Goal: Task Accomplishment & Management: Use online tool/utility

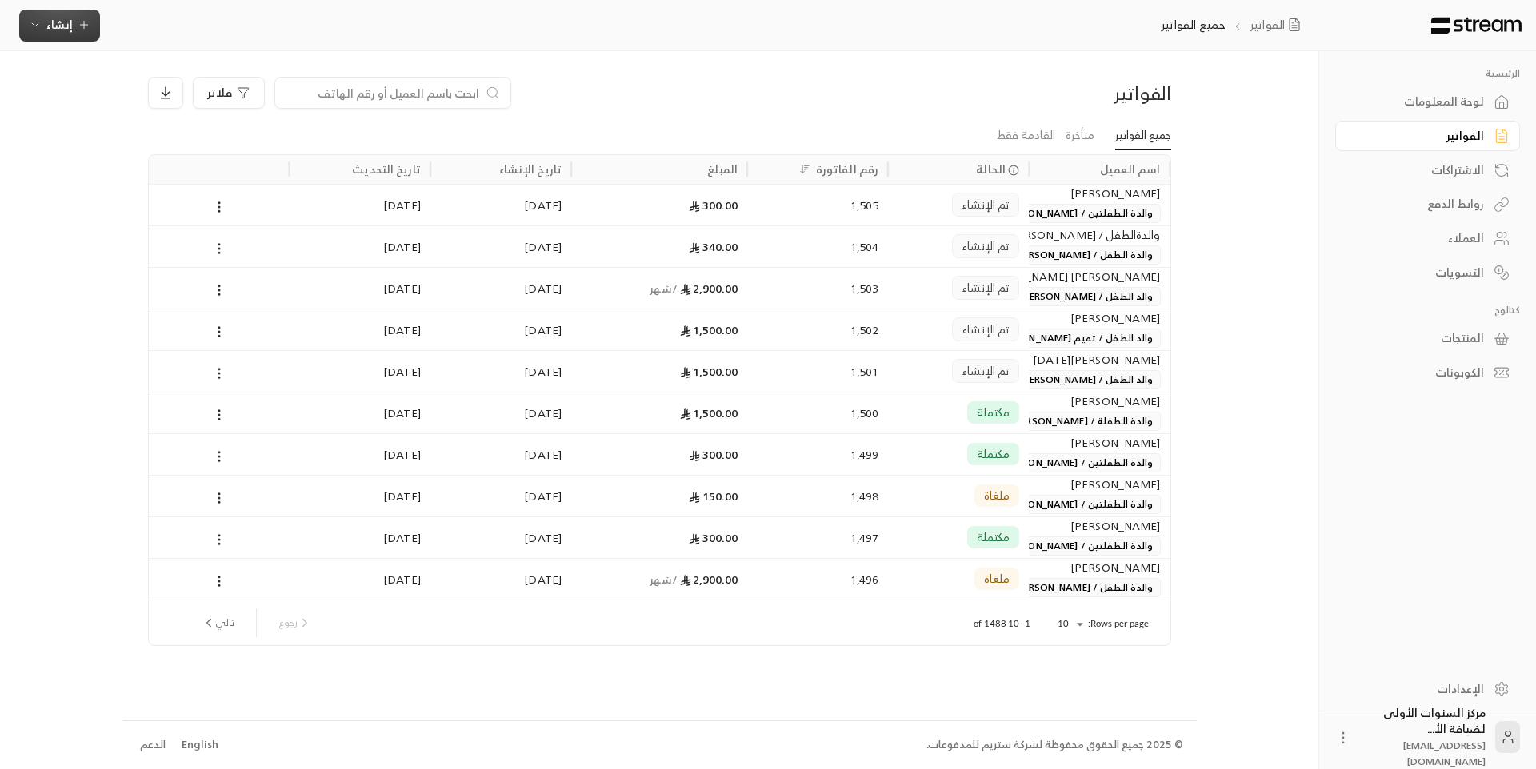
click at [74, 25] on span "إنشاء" at bounding box center [60, 24] width 62 height 20
click at [197, 84] on div "إنشاء فاتورة مرة واحدة بسهولة للمعاملات السريعة." at bounding box center [139, 100] width 202 height 32
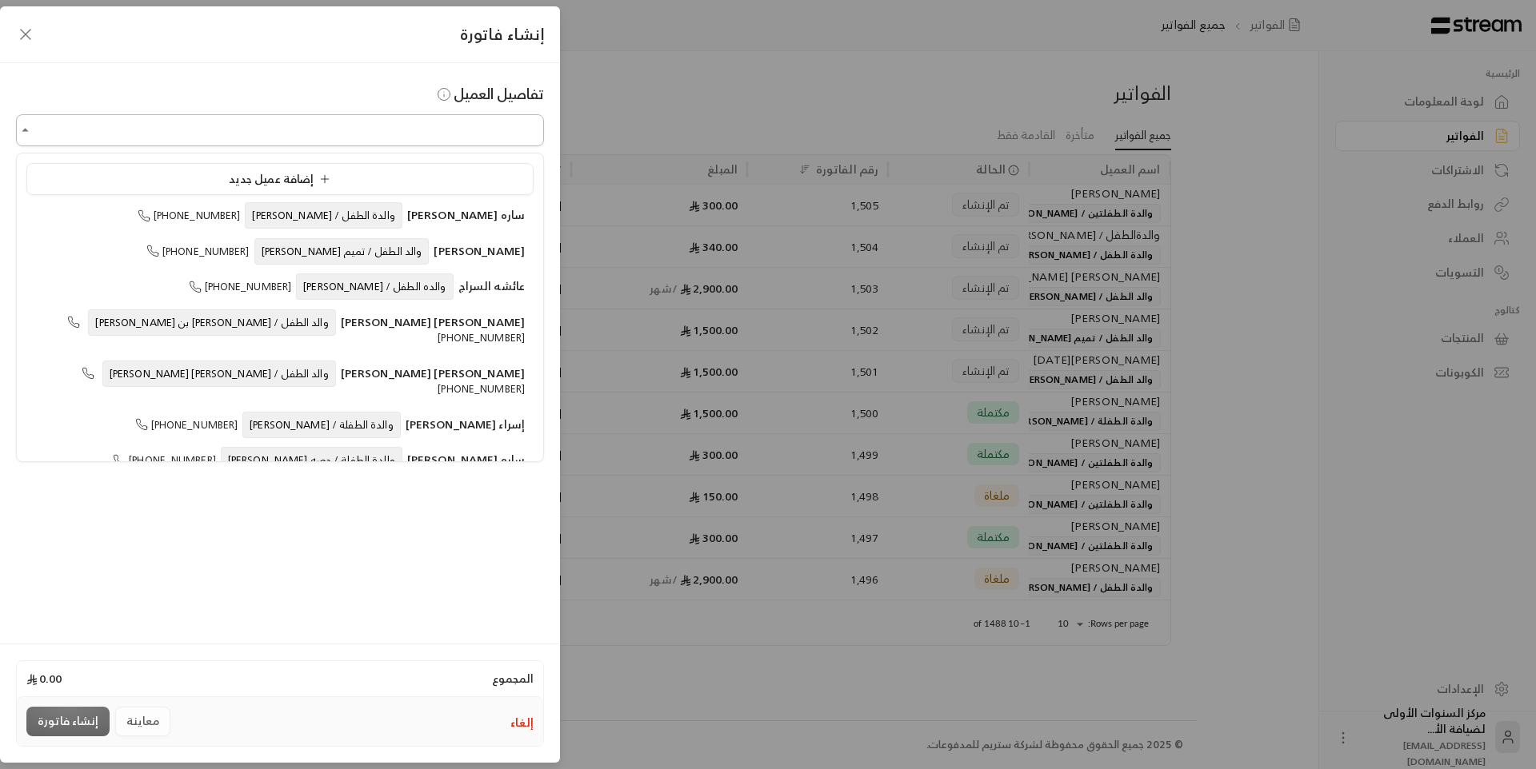
click at [457, 127] on input "اختر العميل" at bounding box center [280, 131] width 528 height 28
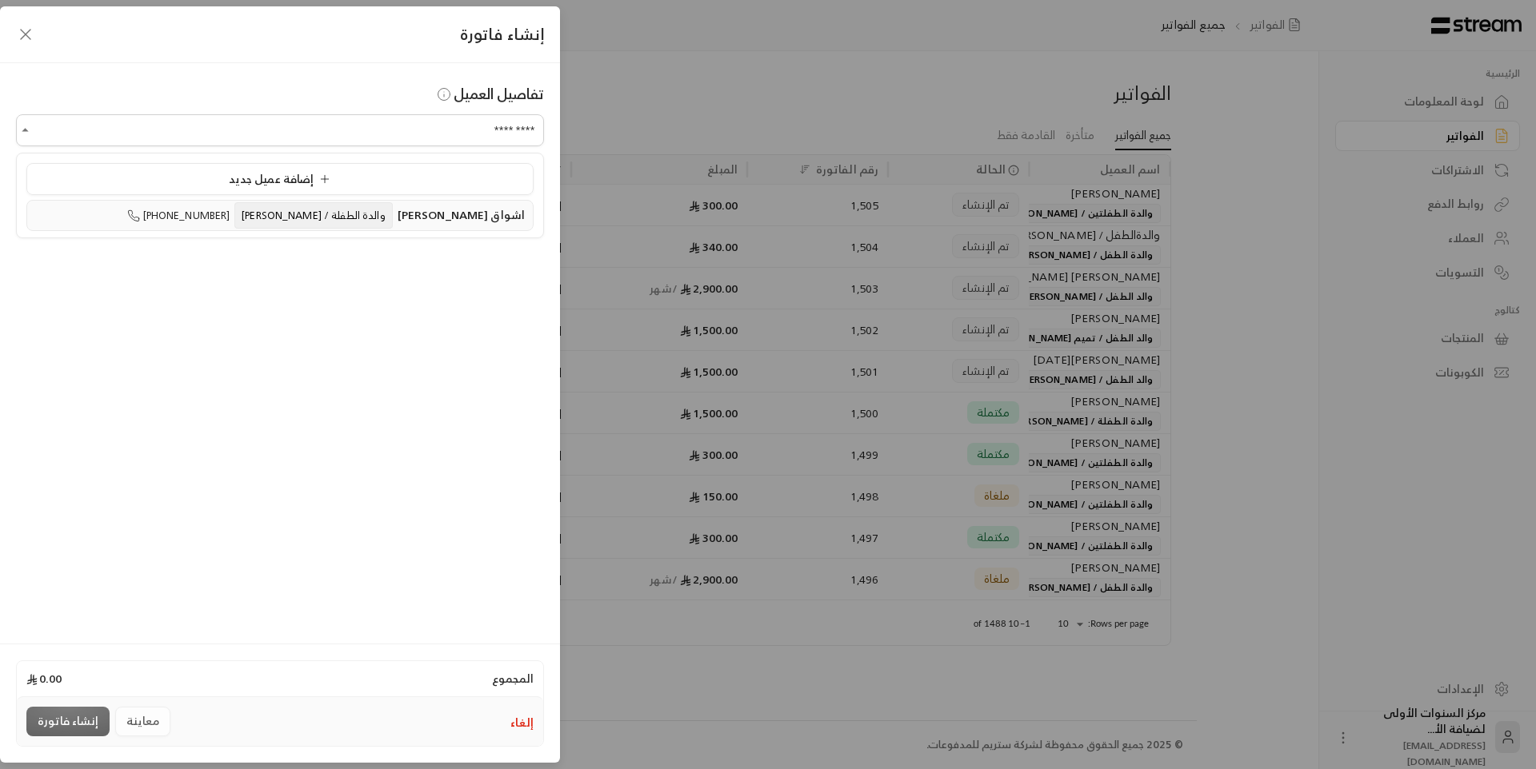
click at [392, 222] on span "والدة الطفلة / [PERSON_NAME]" at bounding box center [313, 215] width 158 height 26
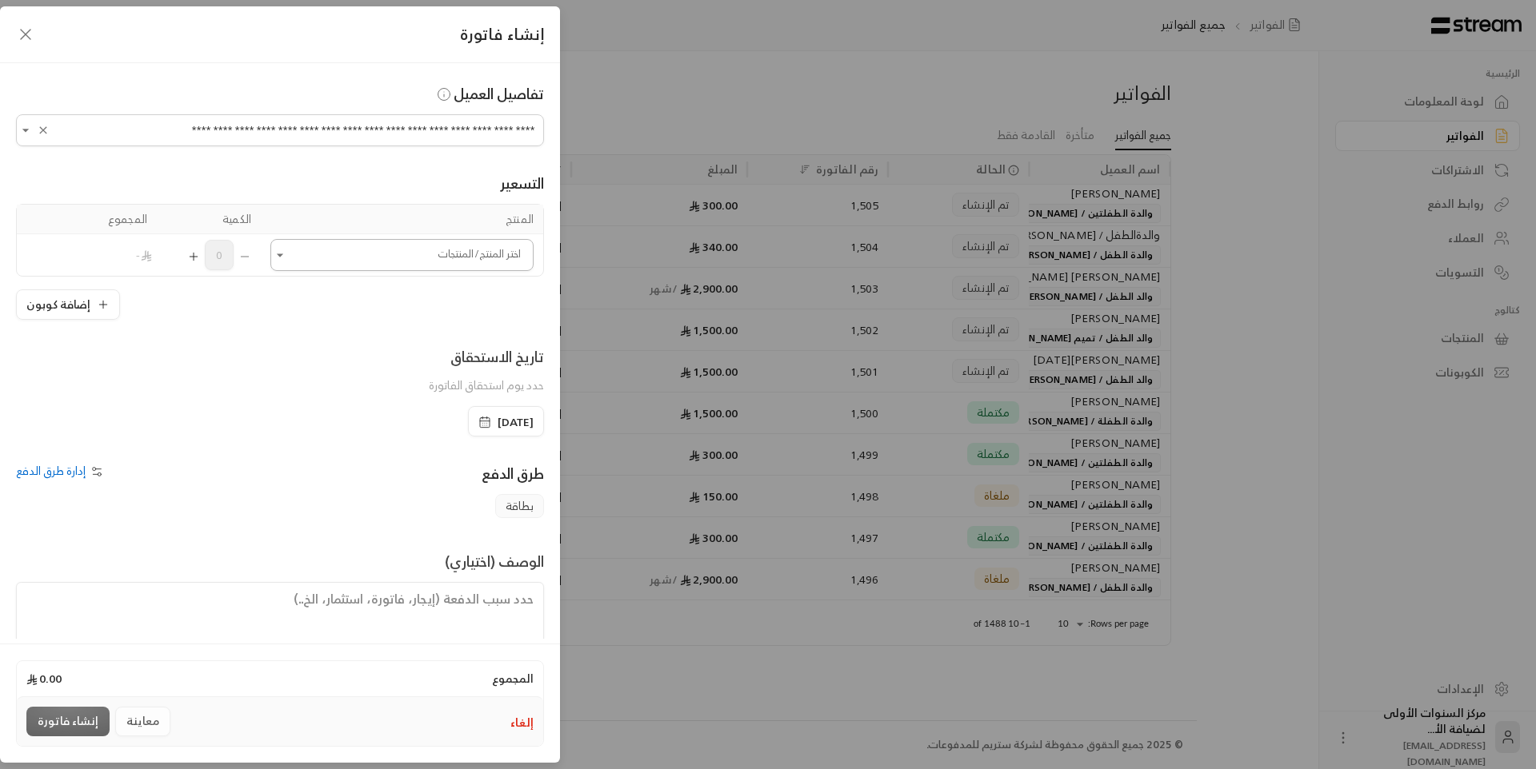
type input "**********"
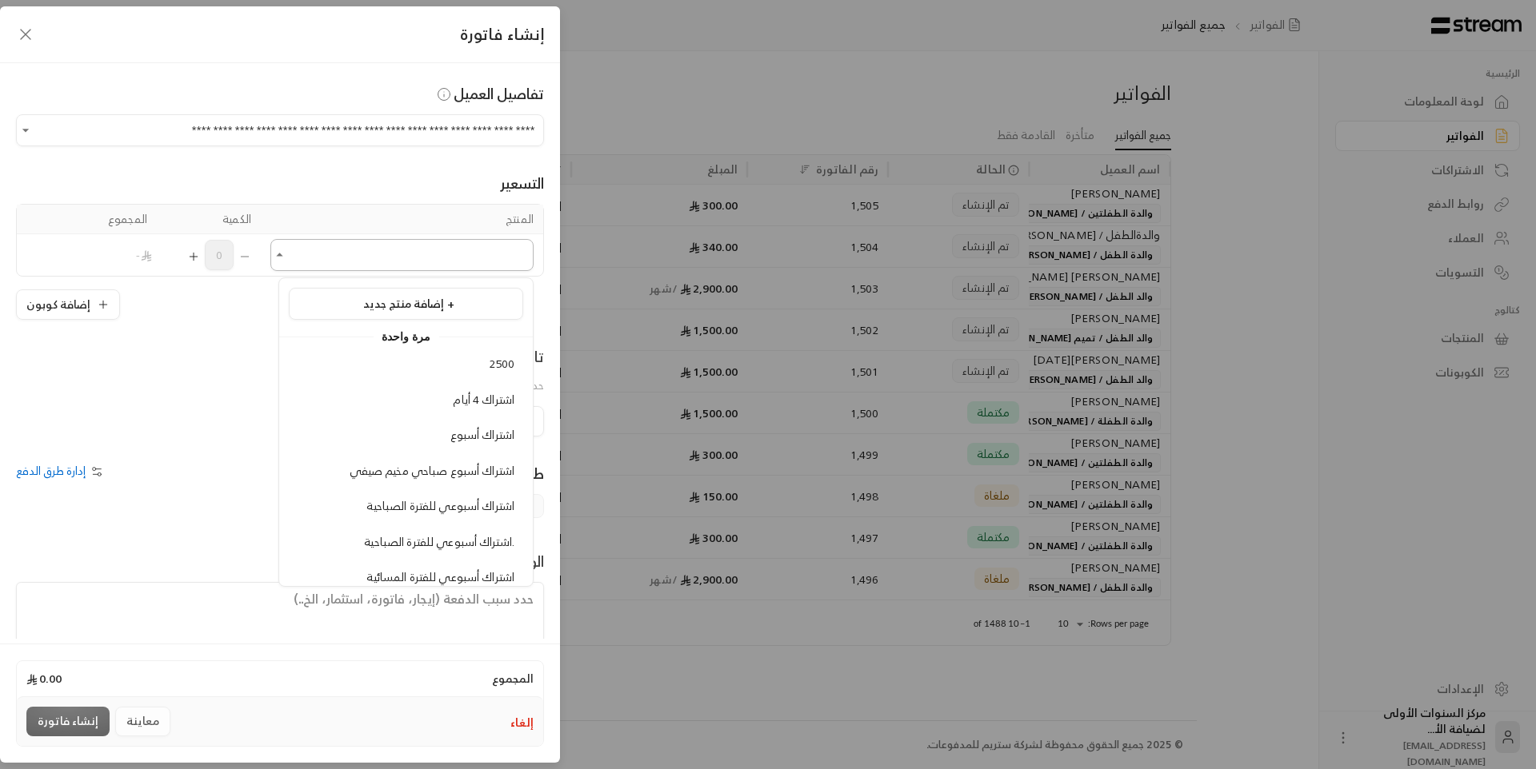
click at [482, 262] on input "اختر العميل" at bounding box center [401, 256] width 263 height 28
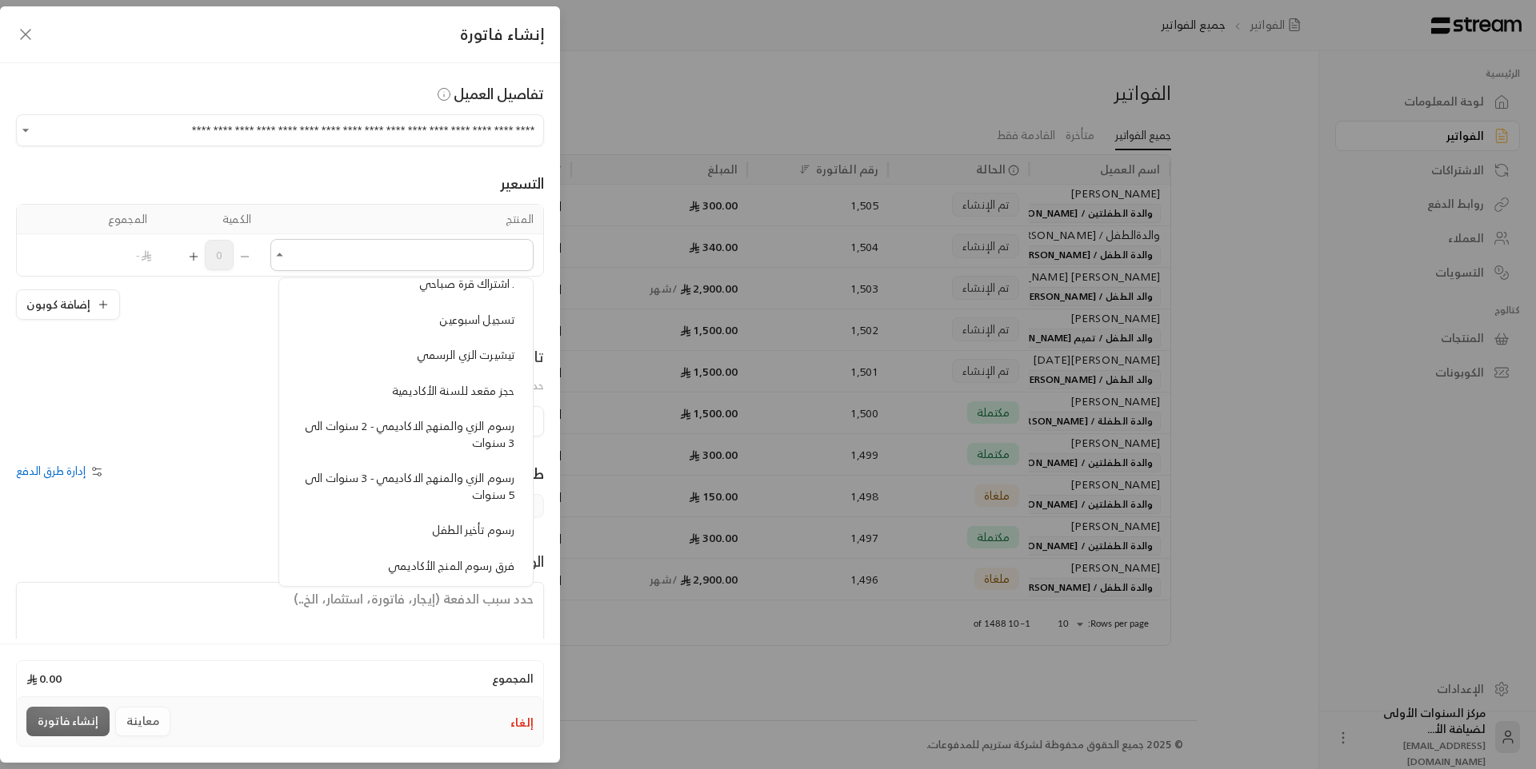
scroll to position [1120, 0]
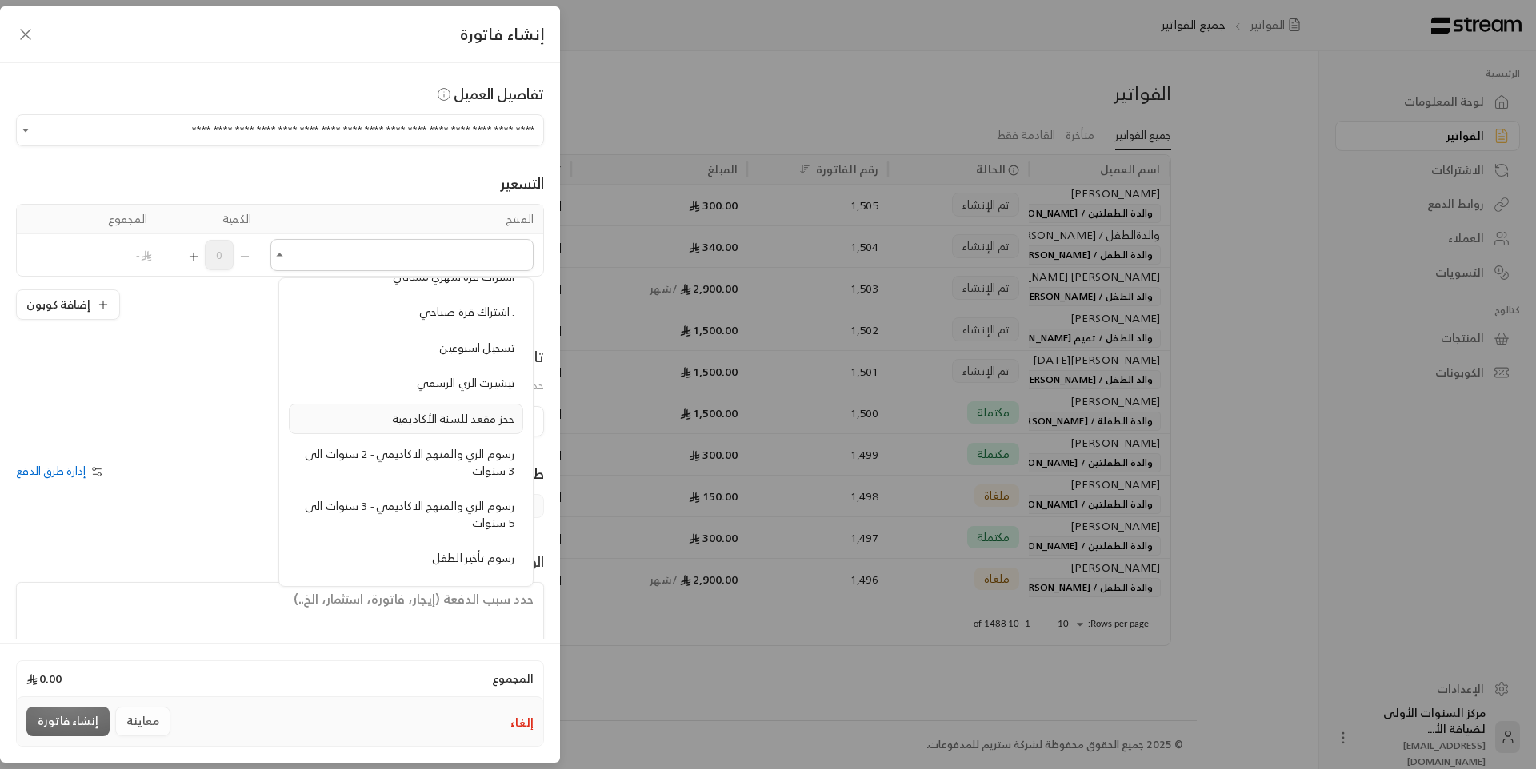
click at [467, 420] on span "حجز مقعد للسنة الأكاديمية" at bounding box center [453, 419] width 122 height 20
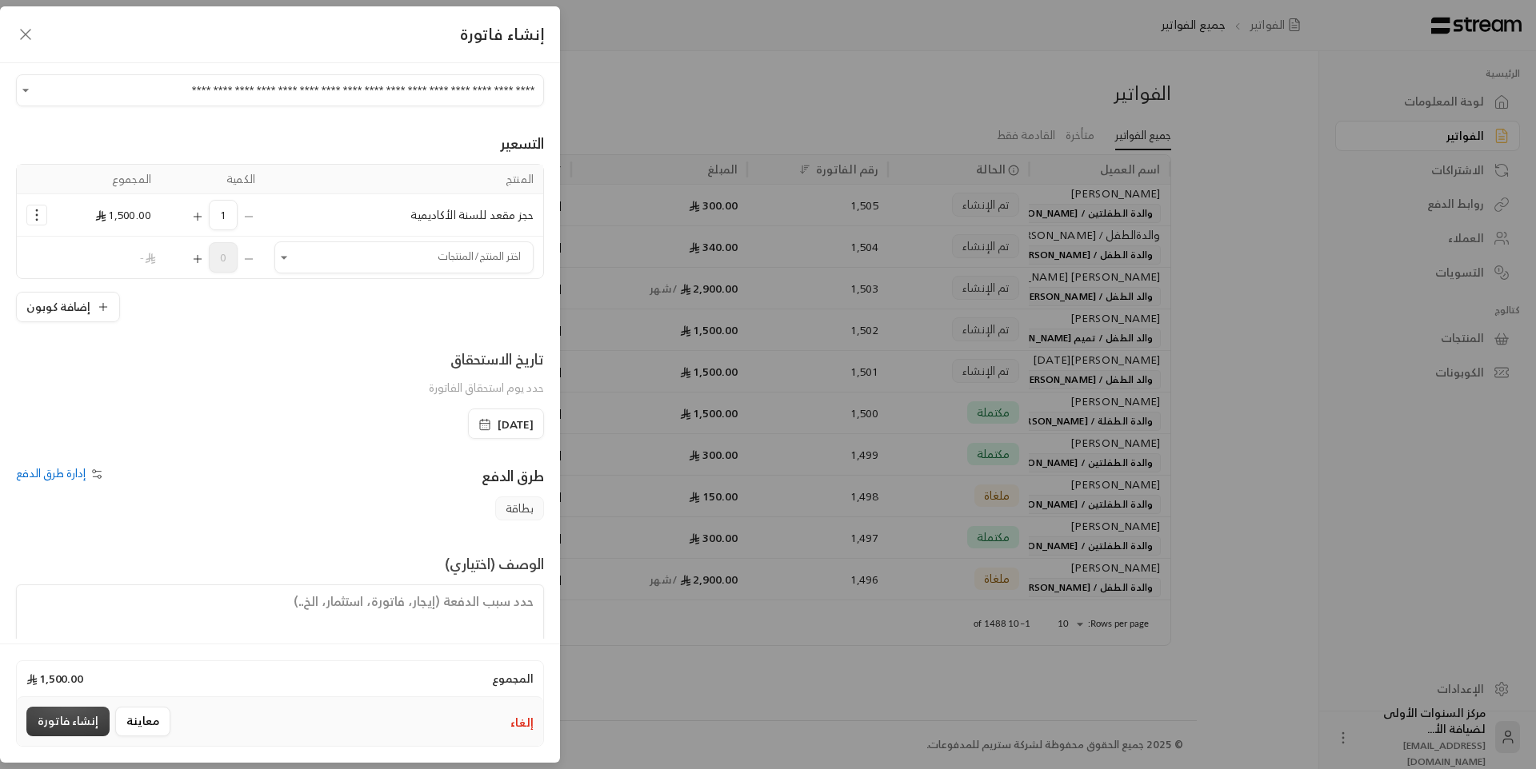
scroll to position [77, 0]
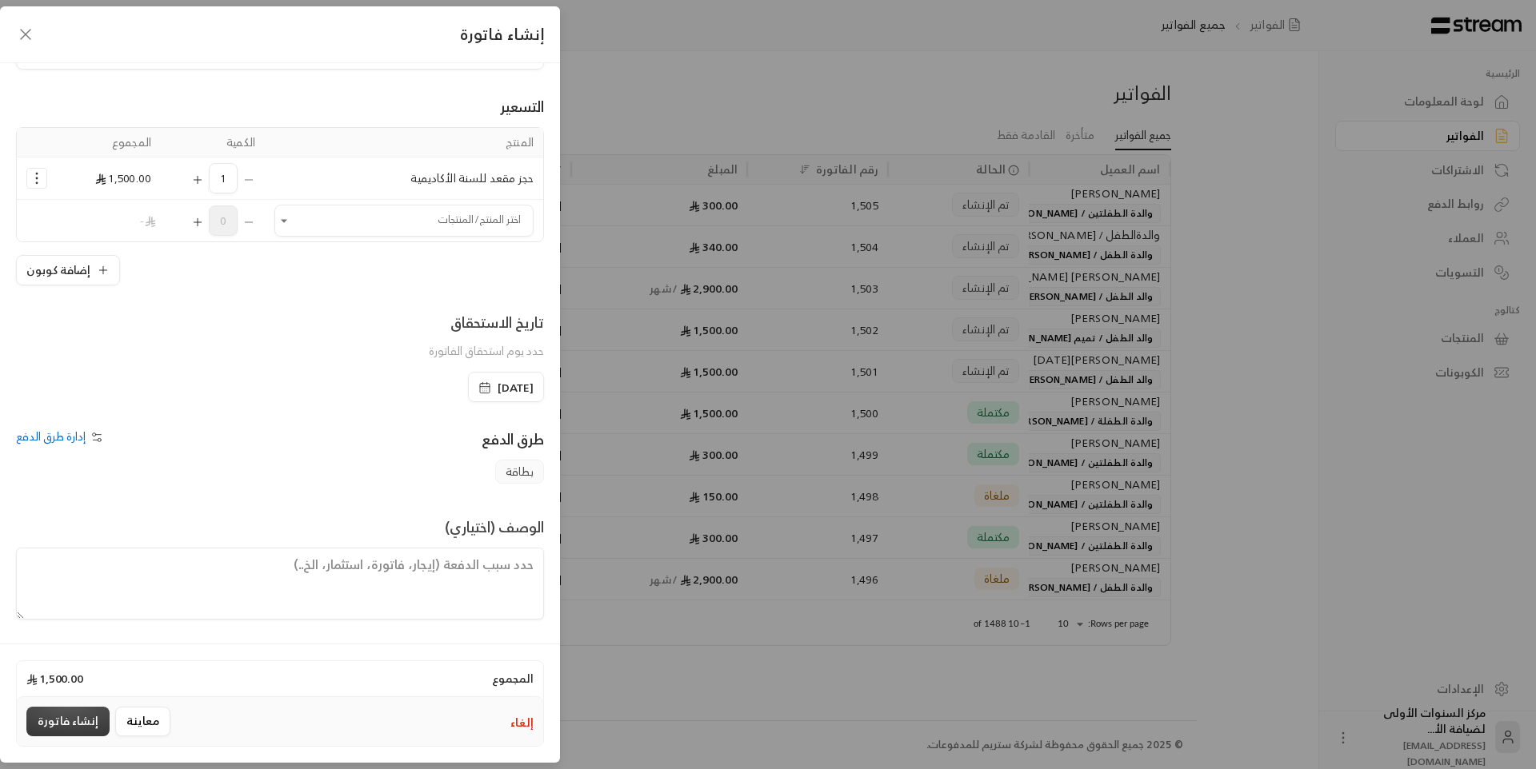
click at [73, 717] on button "إنشاء فاتورة" at bounding box center [67, 722] width 83 height 30
